Goal: Information Seeking & Learning: Learn about a topic

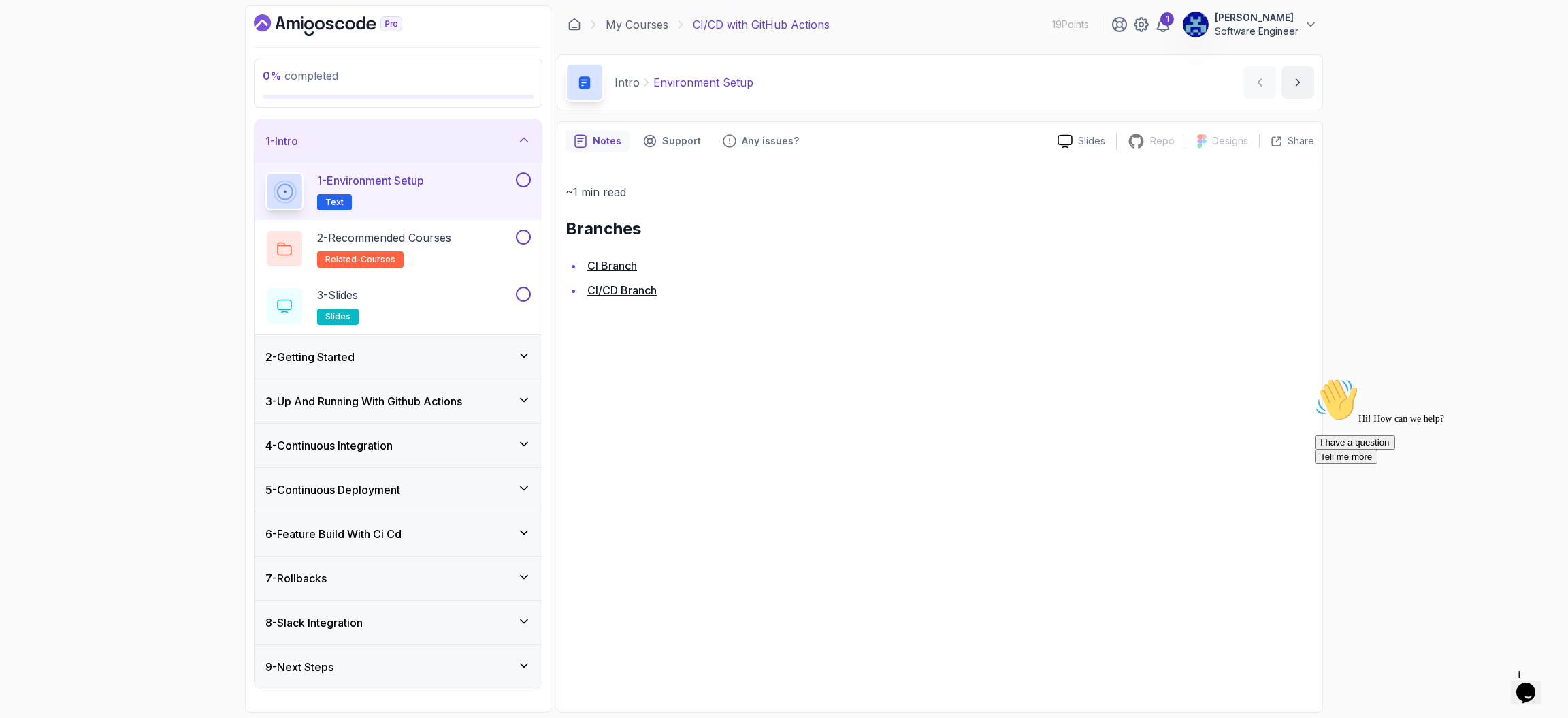
click at [969, 33] on div "My Courses CI/CD with GitHub Actions 19 Points 1 [PERSON_NAME] Software Engineer" at bounding box center [939, 25] width 766 height 38
click at [618, 16] on link "My Courses" at bounding box center [637, 24] width 62 height 16
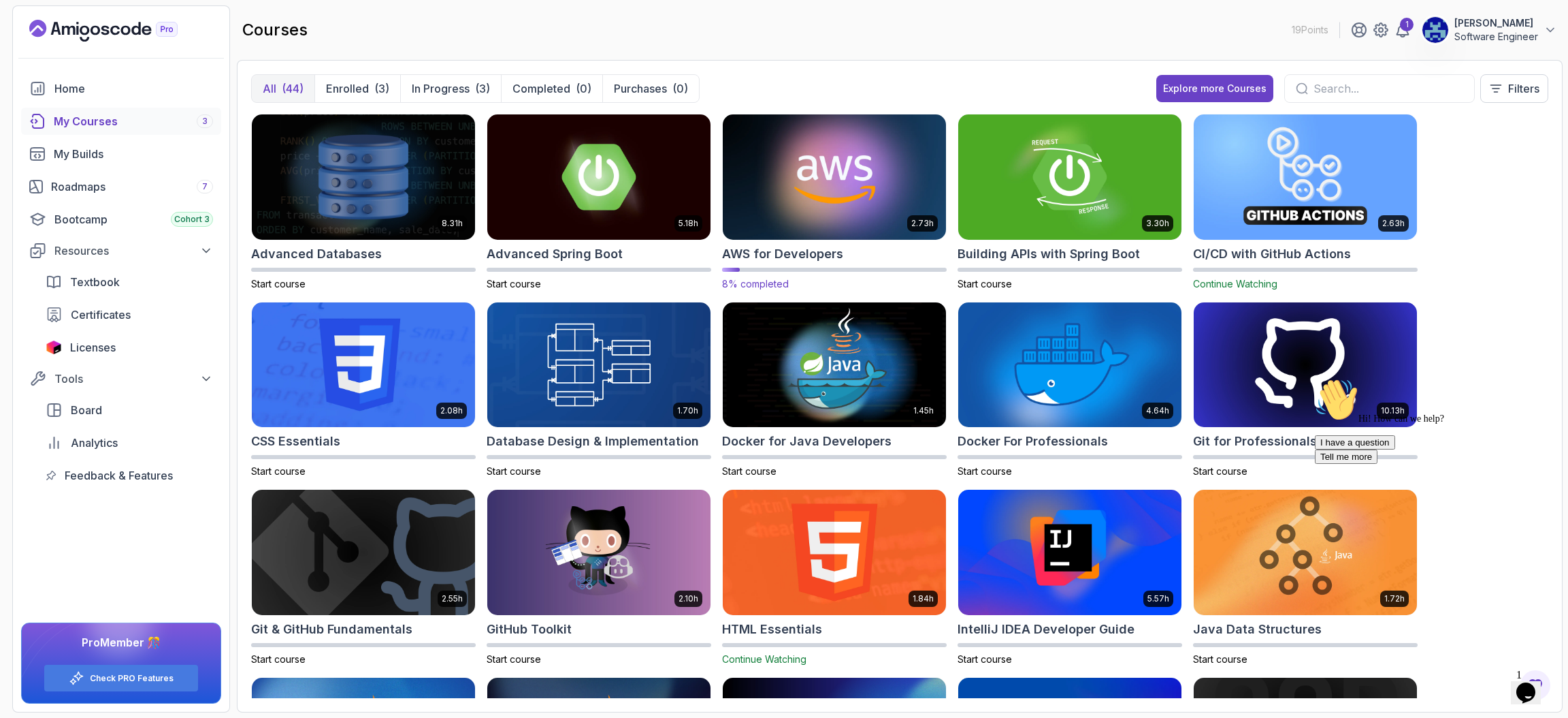
click at [816, 179] on img at bounding box center [834, 177] width 234 height 131
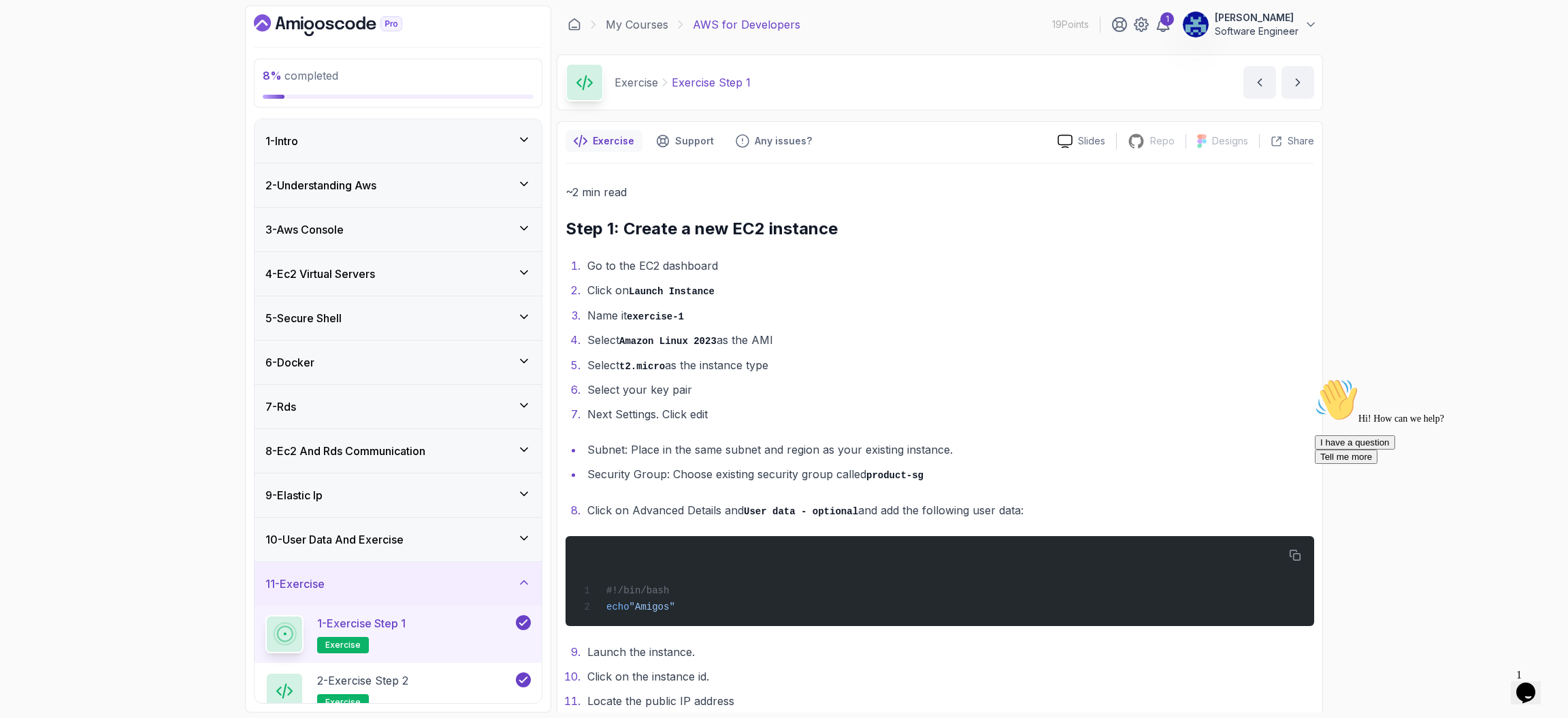
click at [484, 136] on div "1 - Intro" at bounding box center [397, 141] width 265 height 16
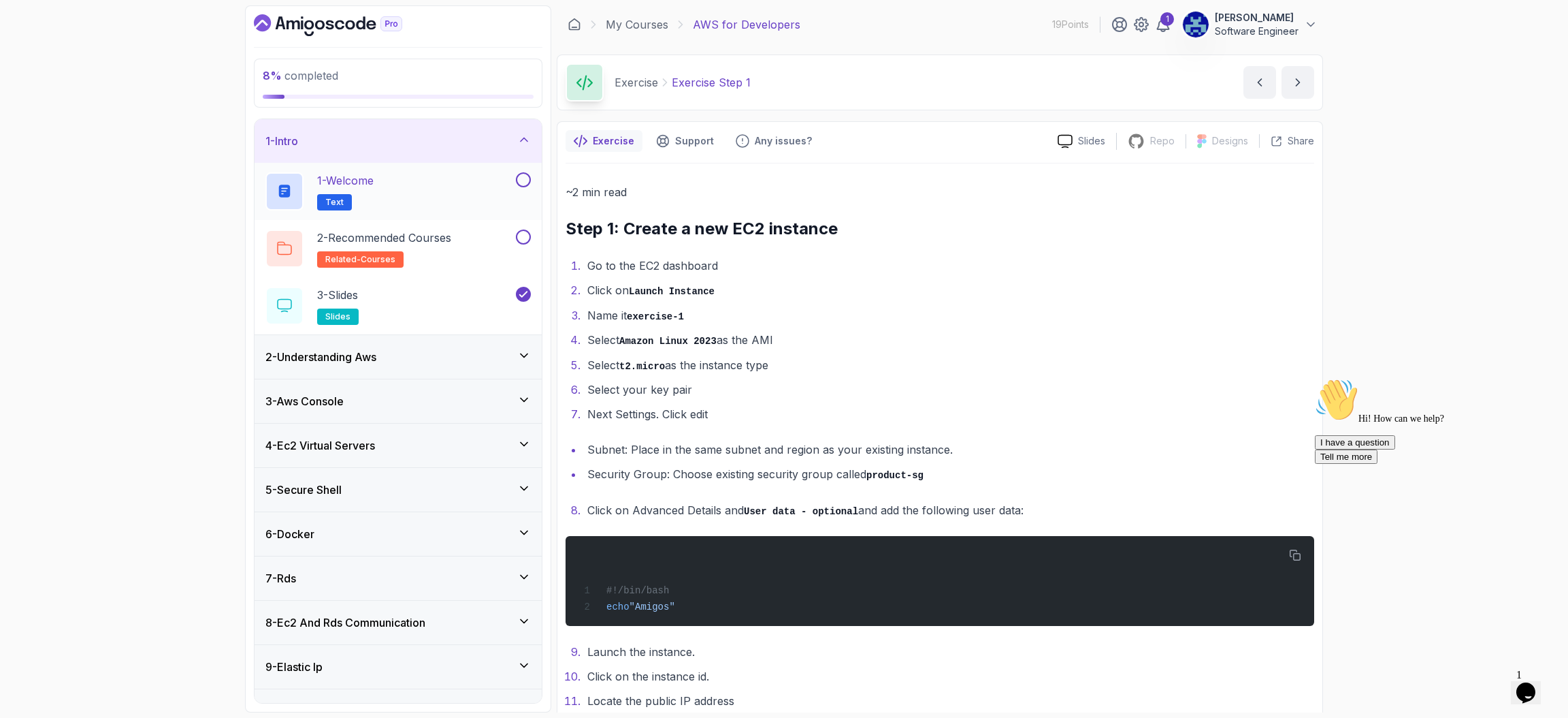
click at [482, 189] on div "1 - Welcome Text" at bounding box center [388, 192] width 247 height 38
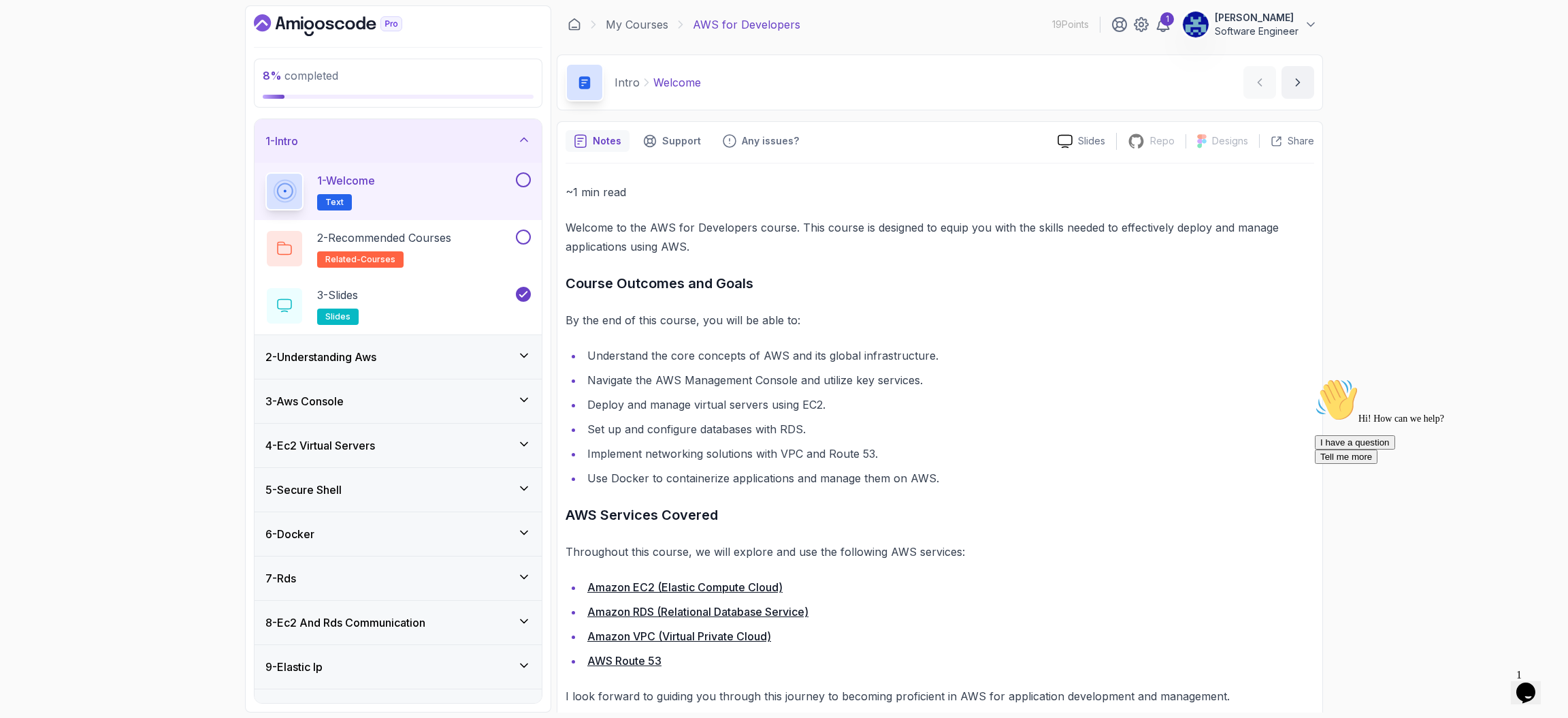
click at [1423, 200] on div "8 % completed 1 - Intro 1 - Welcome Text 2 - Recommended Courses related-course…" at bounding box center [784, 359] width 1568 height 718
click at [1289, 88] on button "next content" at bounding box center [1297, 82] width 33 height 33
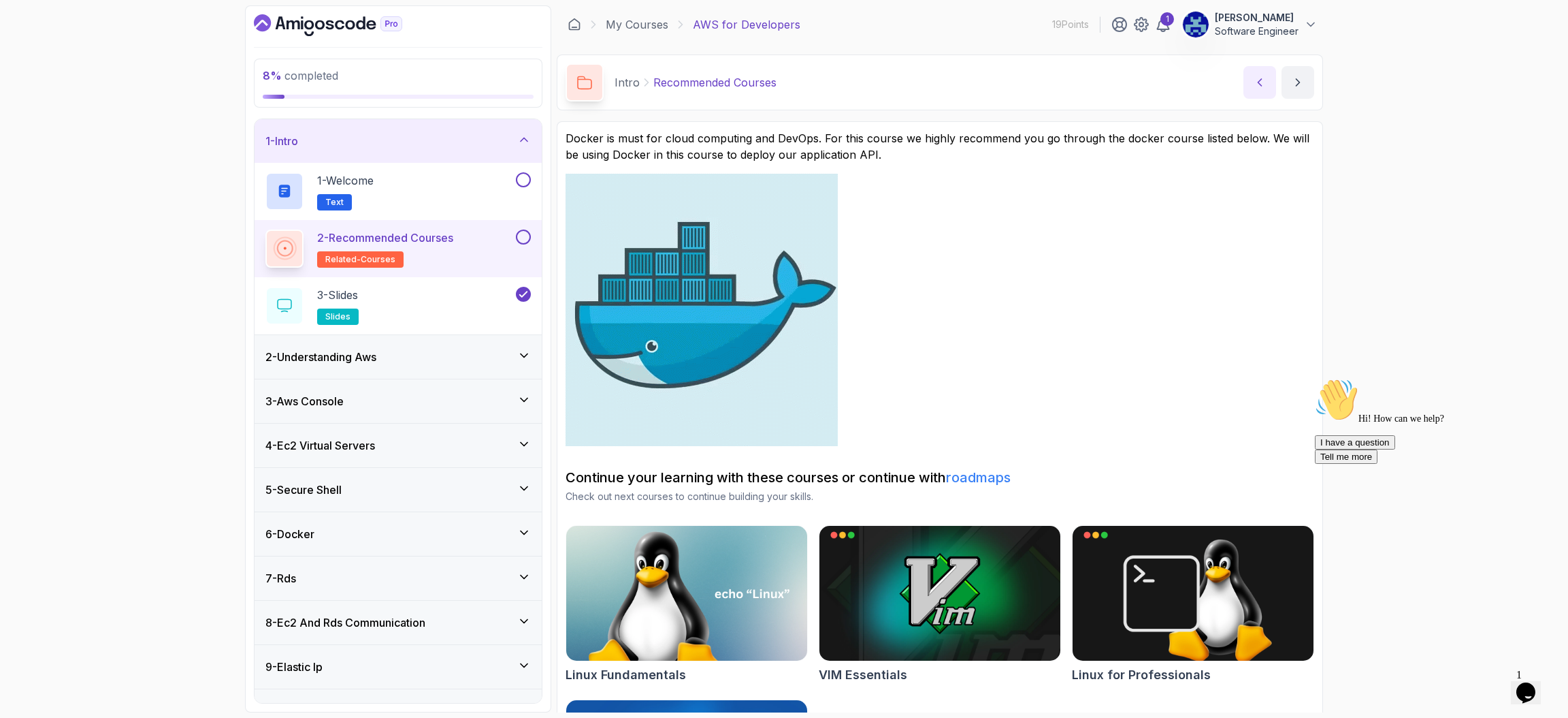
click at [1260, 81] on icon "previous content" at bounding box center [1259, 82] width 14 height 14
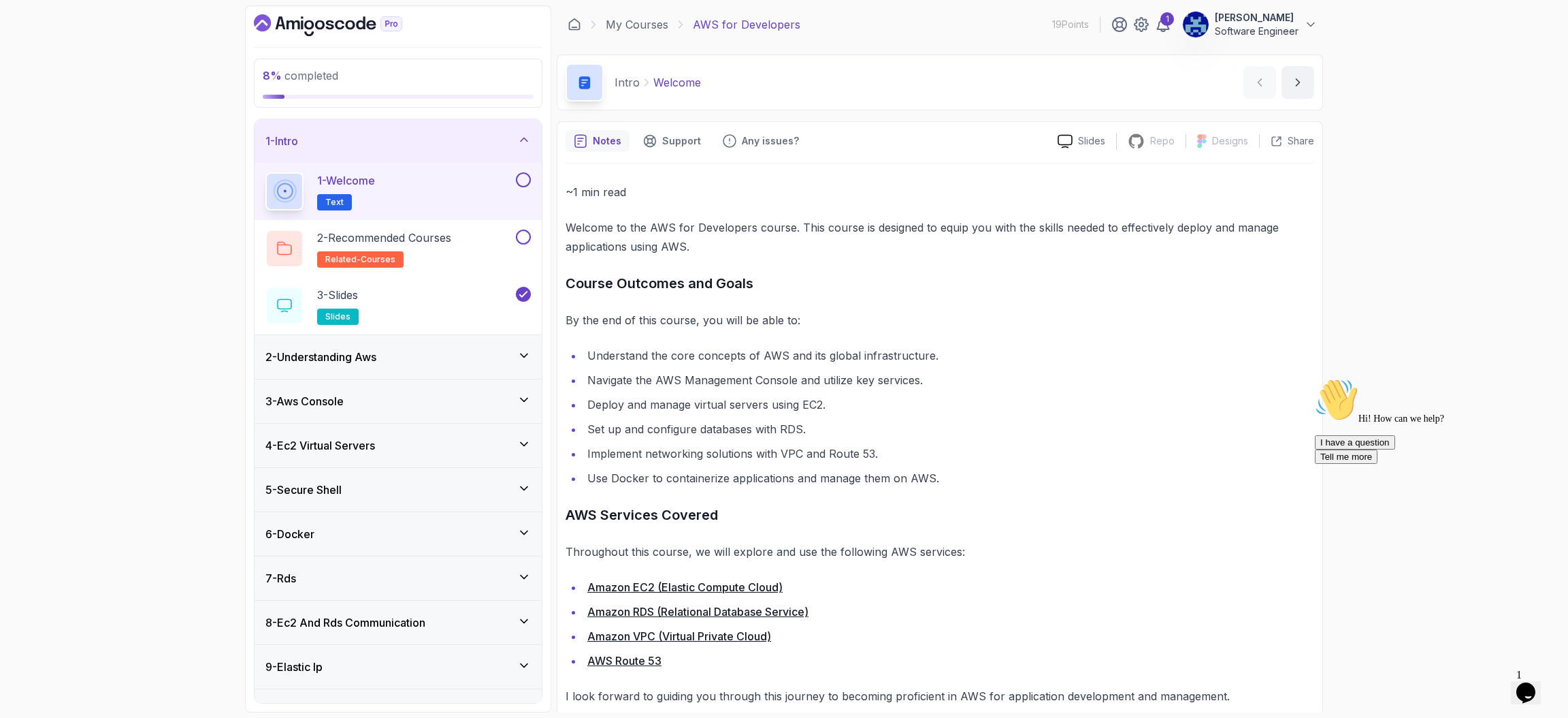
click at [1529, 682] on icon "Opens Chat This icon Opens the chat window." at bounding box center [1526, 692] width 22 height 22
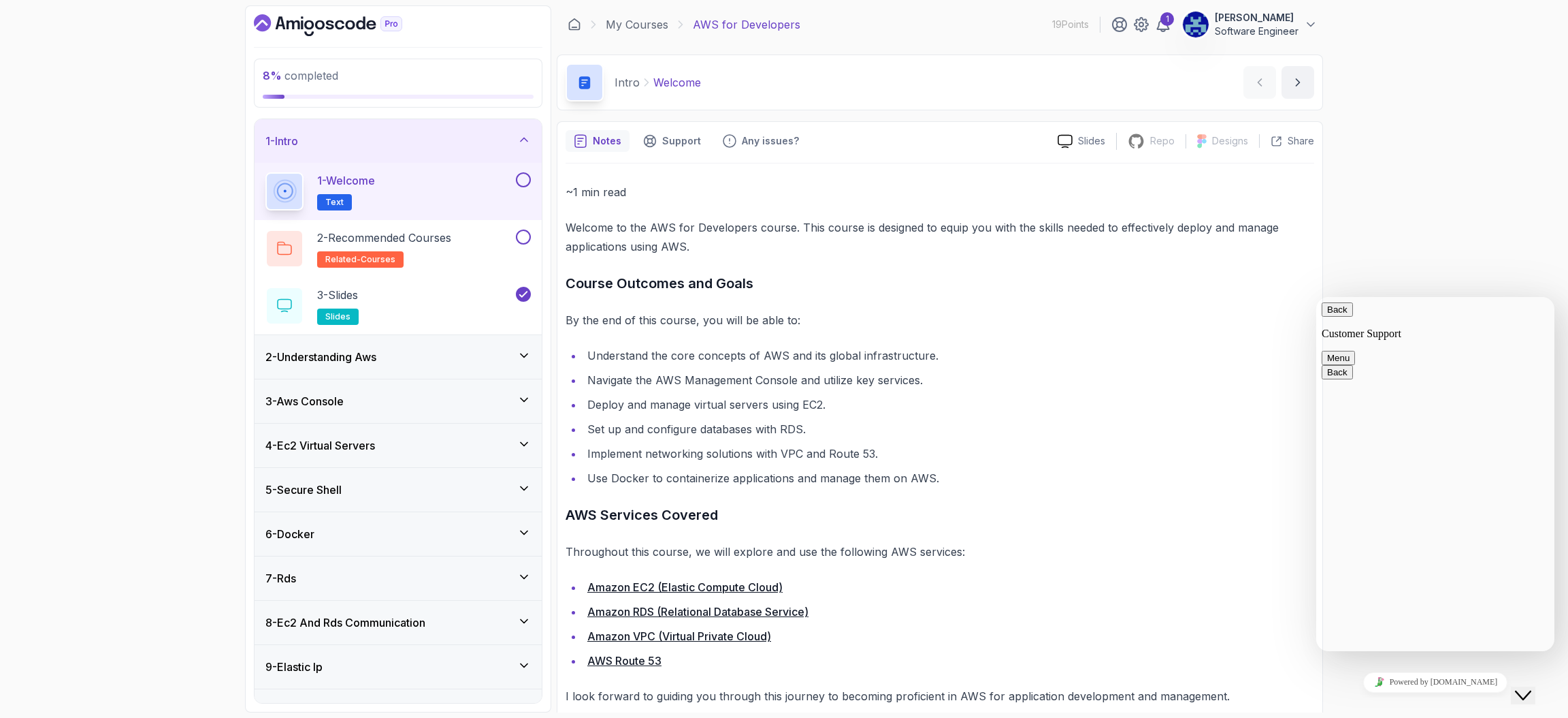
click at [1529, 687] on button "Close Chat This icon closes the chat window." at bounding box center [1522, 696] width 25 height 18
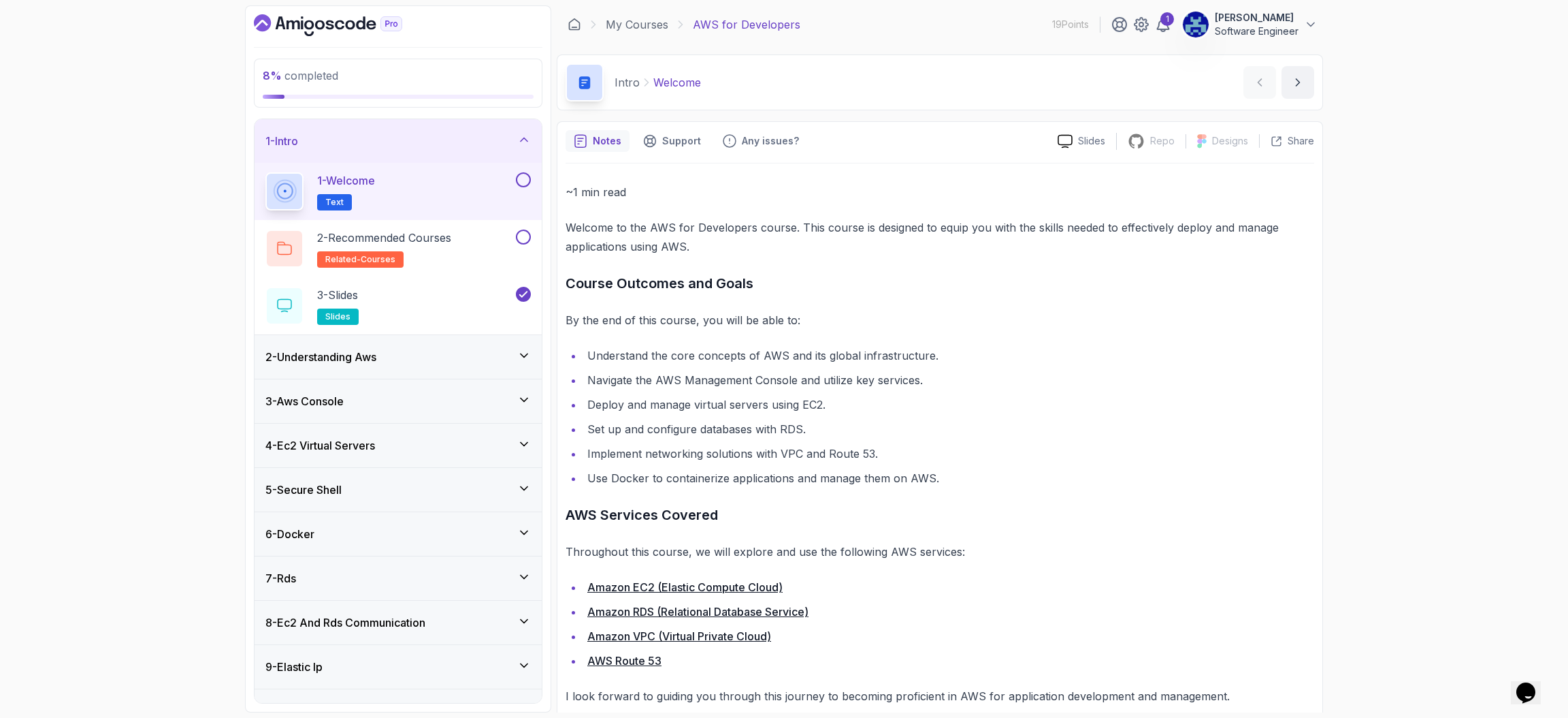
scroll to position [20, 0]
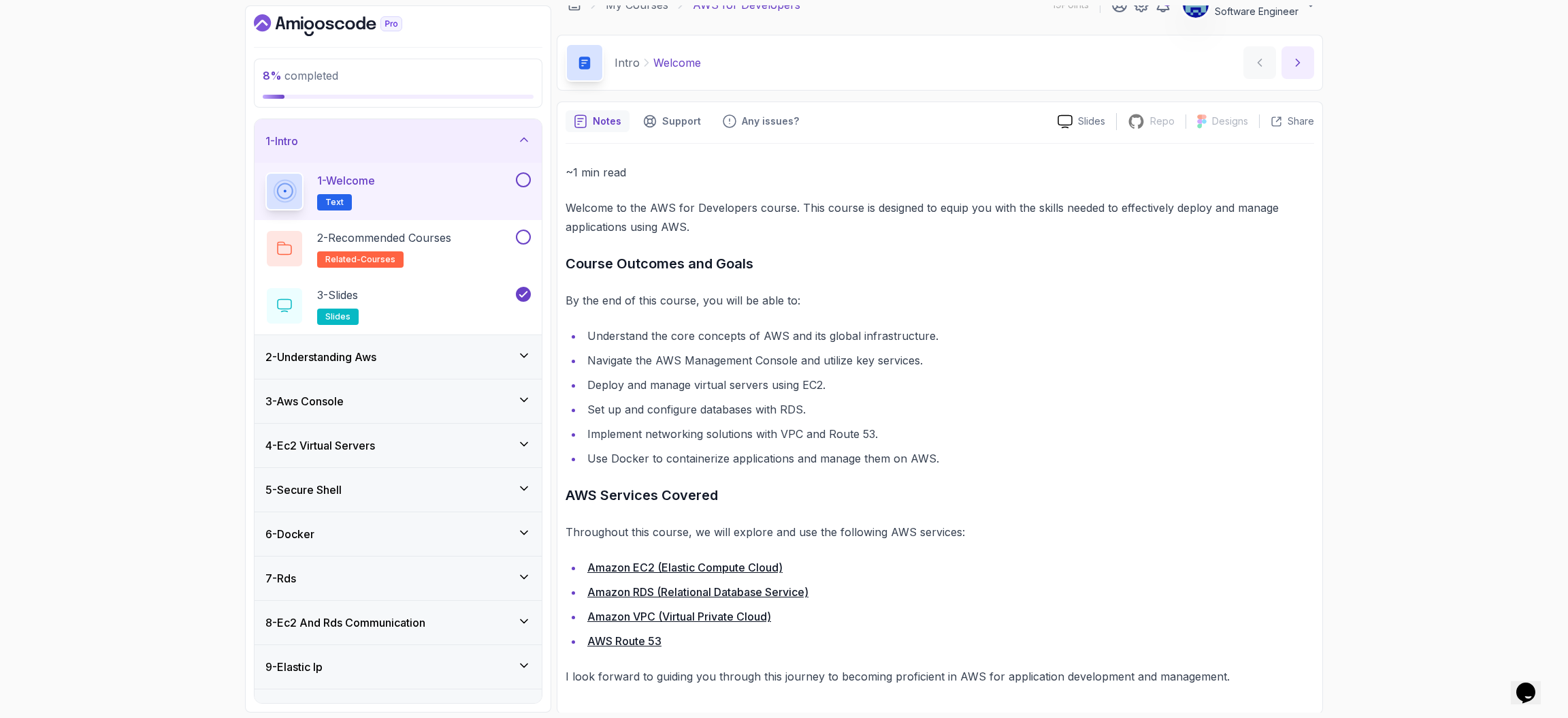
click at [1291, 51] on button "next content" at bounding box center [1297, 63] width 33 height 33
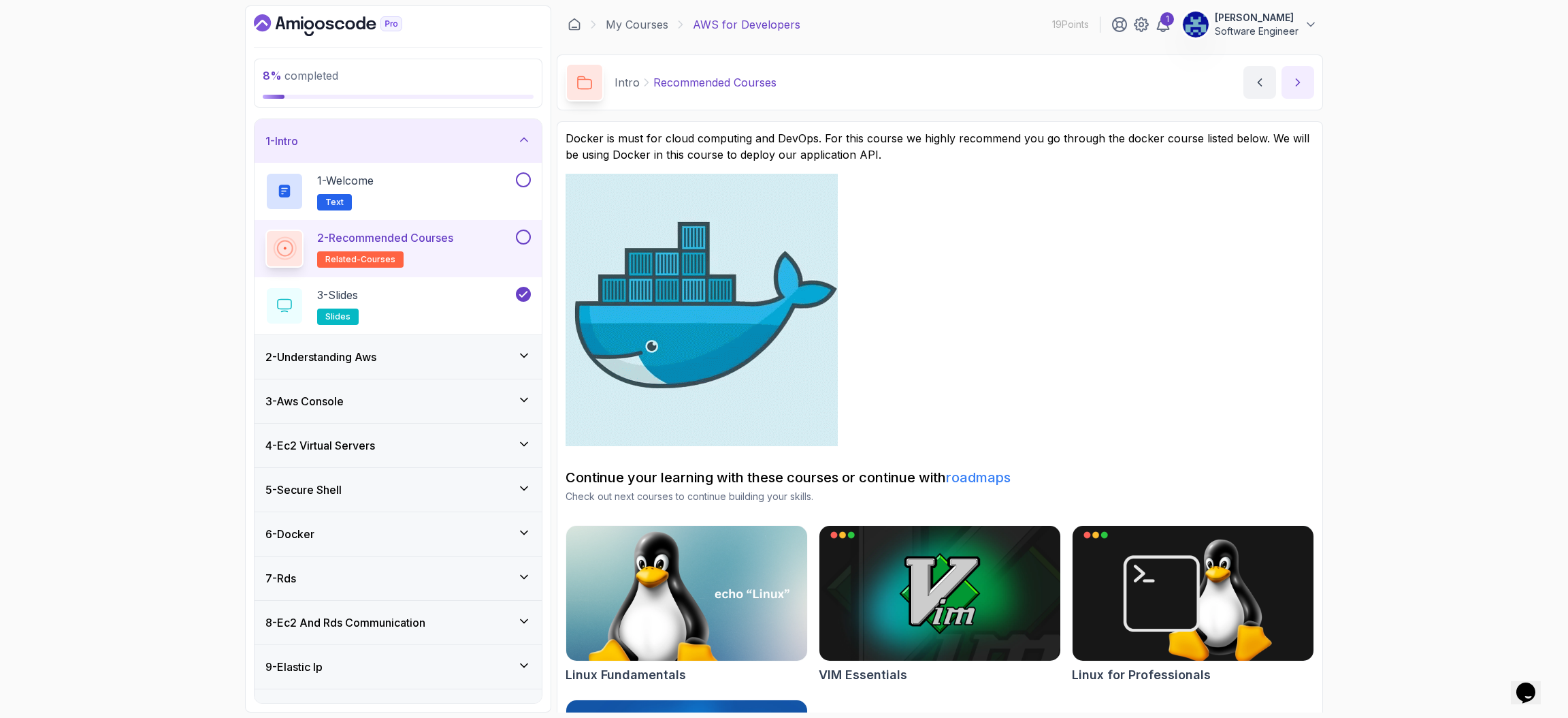
click at [1307, 79] on button "next content" at bounding box center [1297, 82] width 33 height 33
